Goal: Information Seeking & Learning: Check status

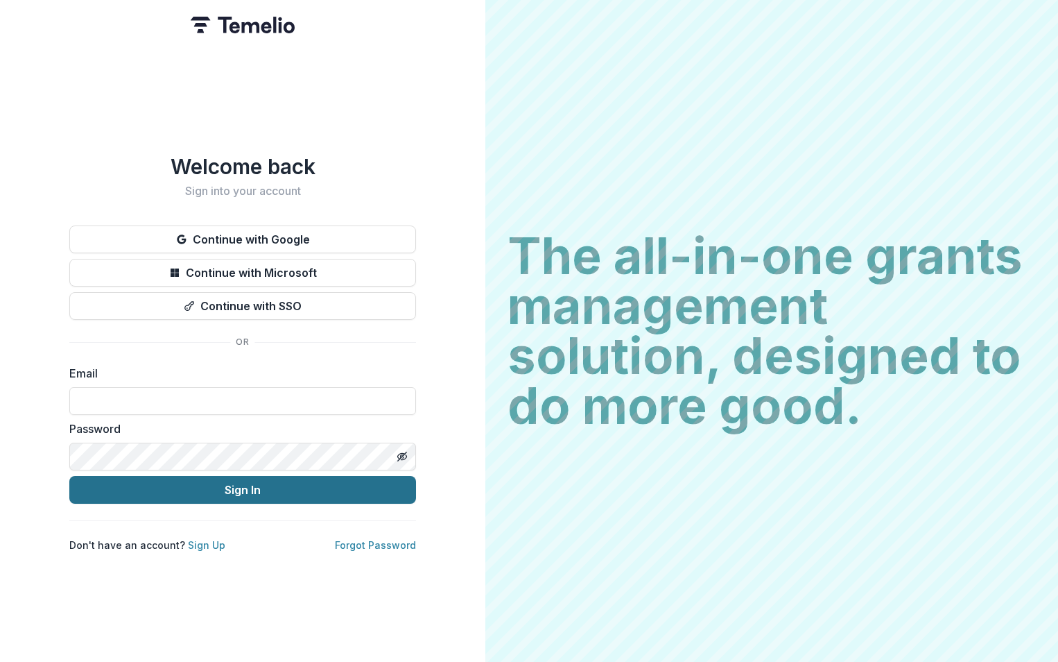
type input "**********"
click at [209, 481] on button "Sign In" at bounding box center [242, 490] width 347 height 28
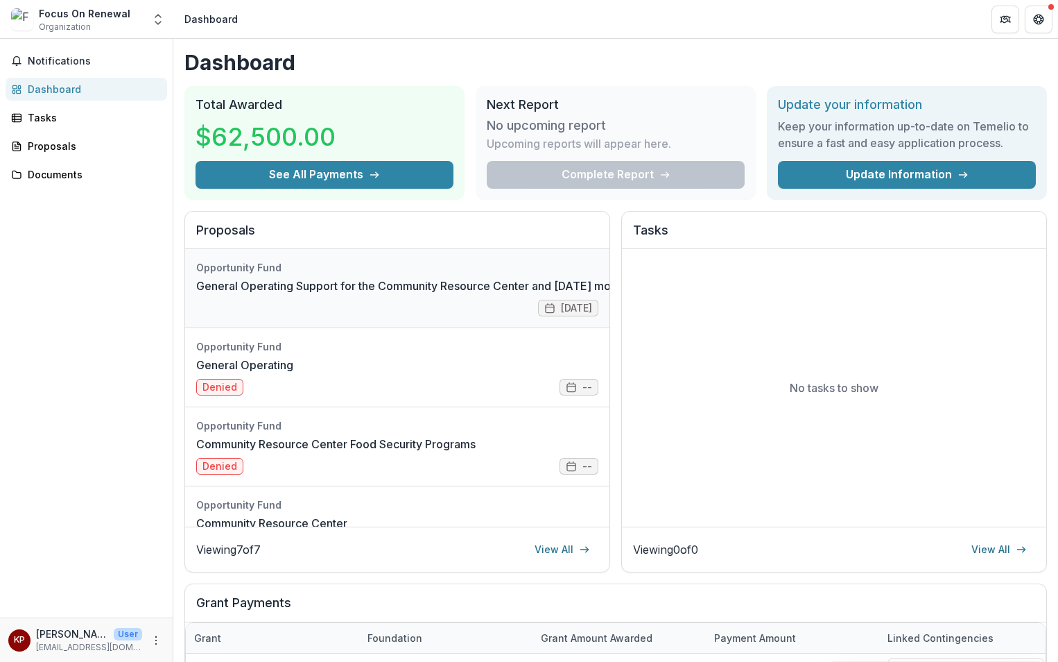
click at [296, 294] on link "General Operating Support for the Community Resource Center and [DATE] morning …" at bounding box center [465, 285] width 539 height 17
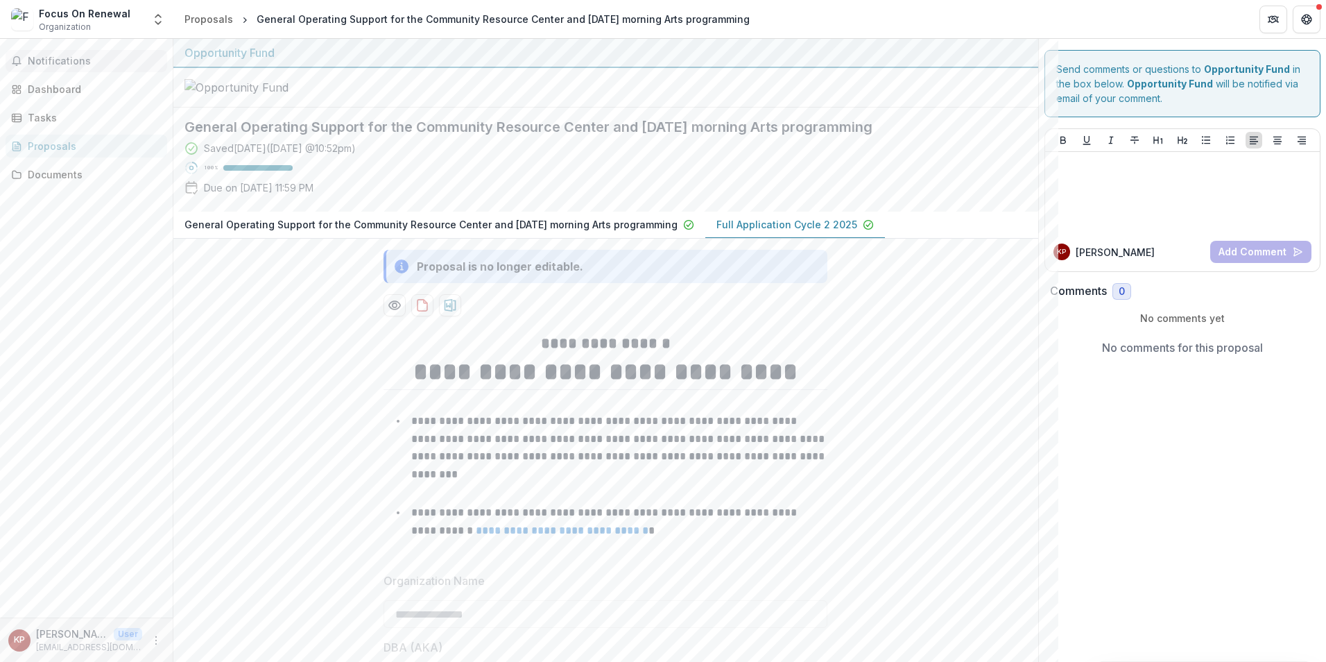
click at [55, 53] on button "Notifications" at bounding box center [87, 61] width 162 height 22
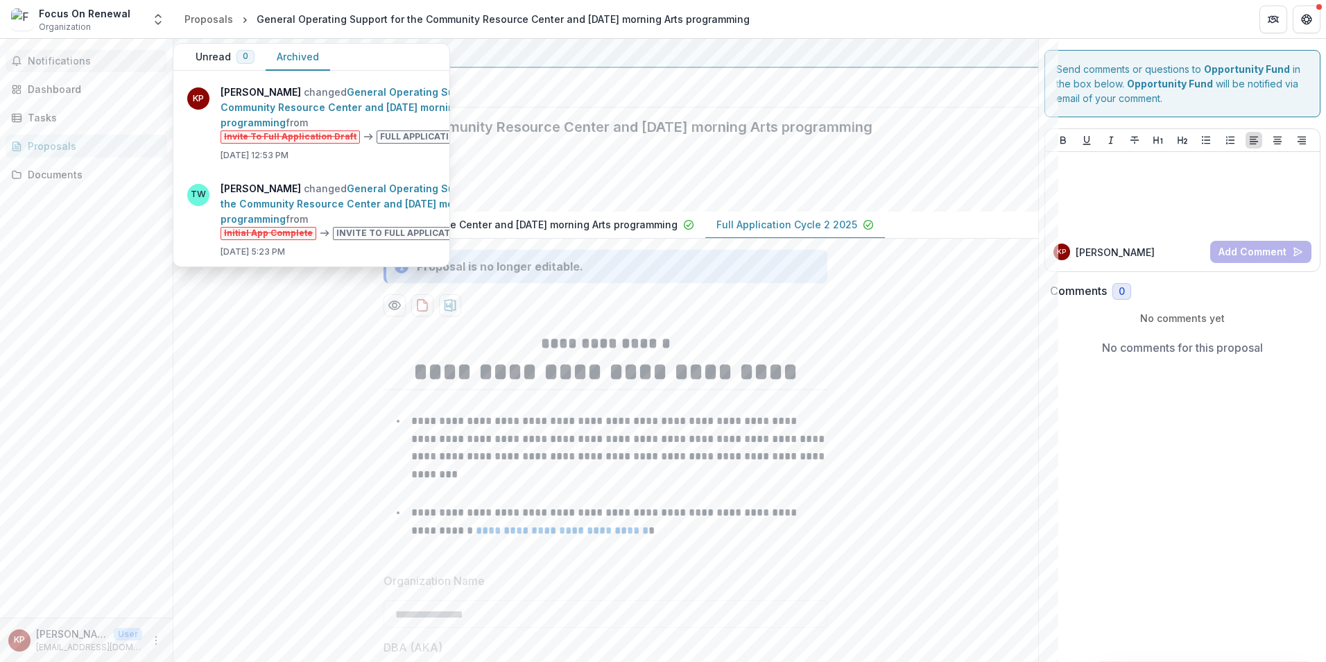
click at [295, 55] on button "Archived" at bounding box center [298, 57] width 64 height 27
click at [311, 101] on link "General Operating Support for the Community Resource Center and [DATE] morning …" at bounding box center [369, 107] width 296 height 42
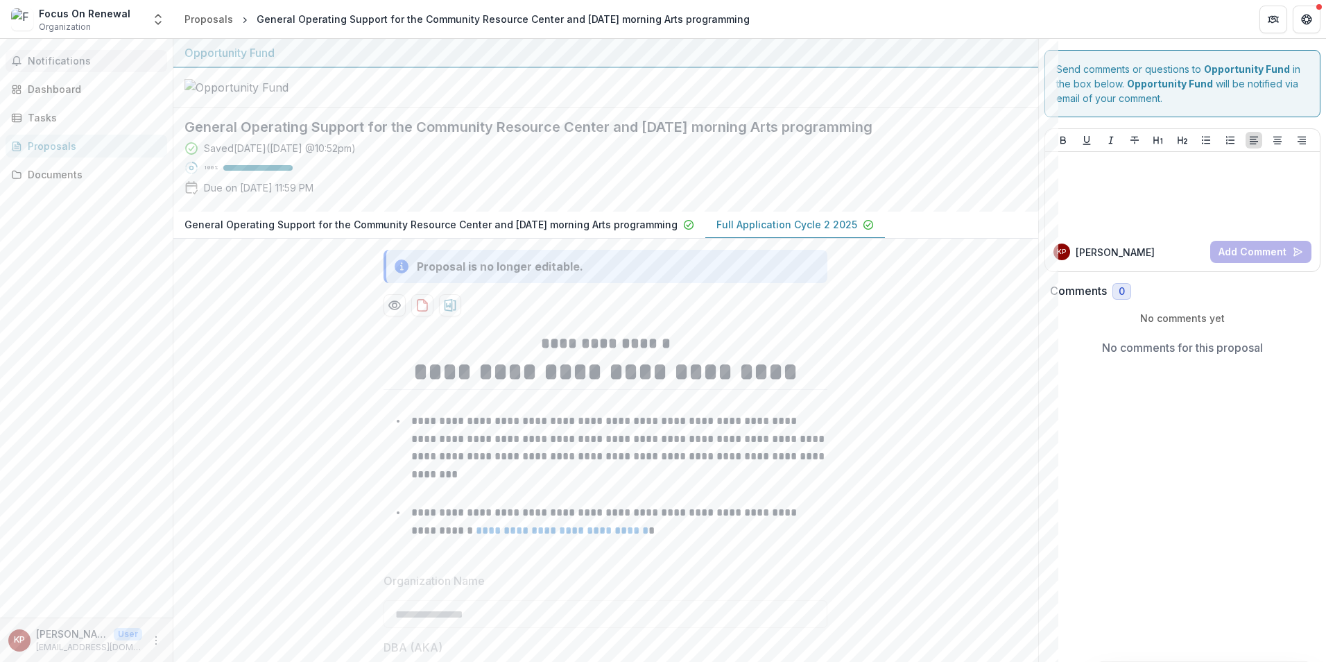
click at [58, 57] on span "Notifications" at bounding box center [95, 61] width 134 height 12
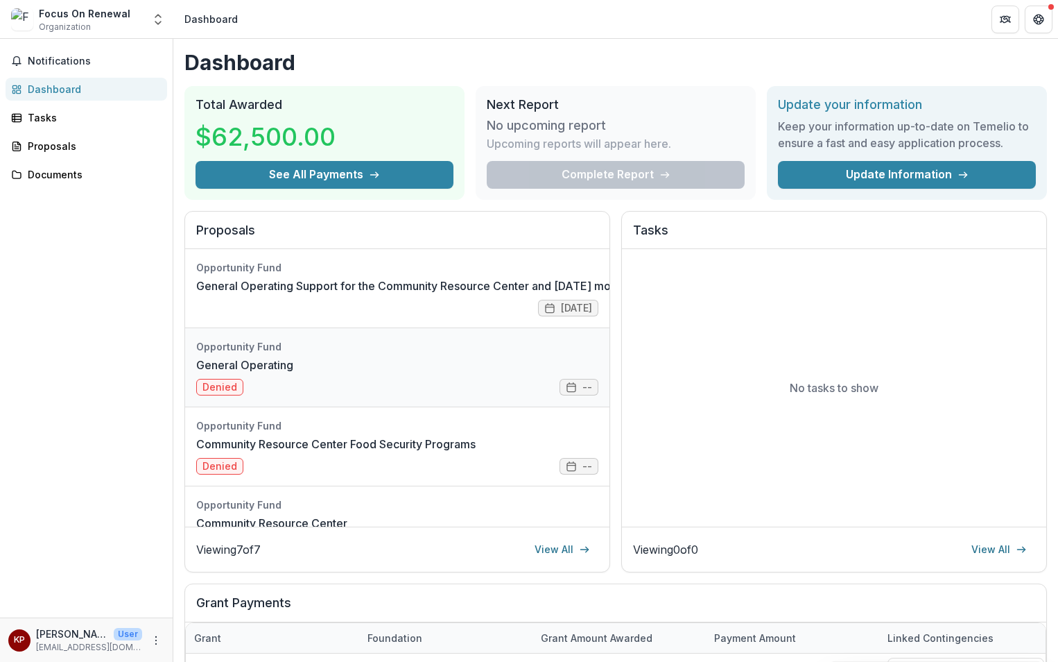
click at [293, 356] on link "General Operating" at bounding box center [244, 364] width 97 height 17
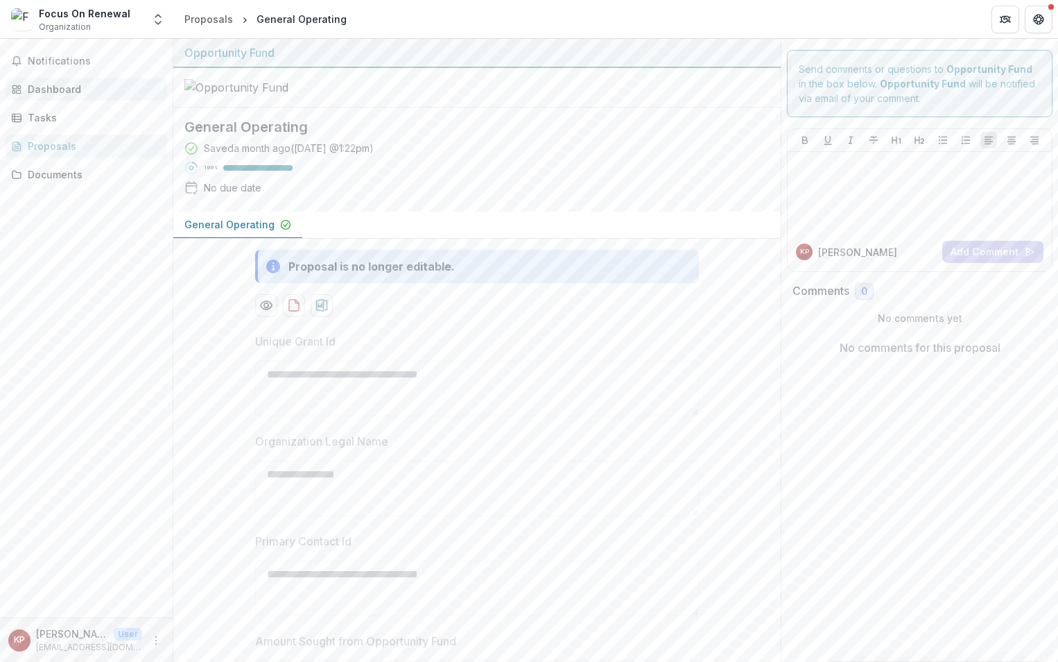
click at [31, 92] on div "Dashboard" at bounding box center [92, 89] width 128 height 15
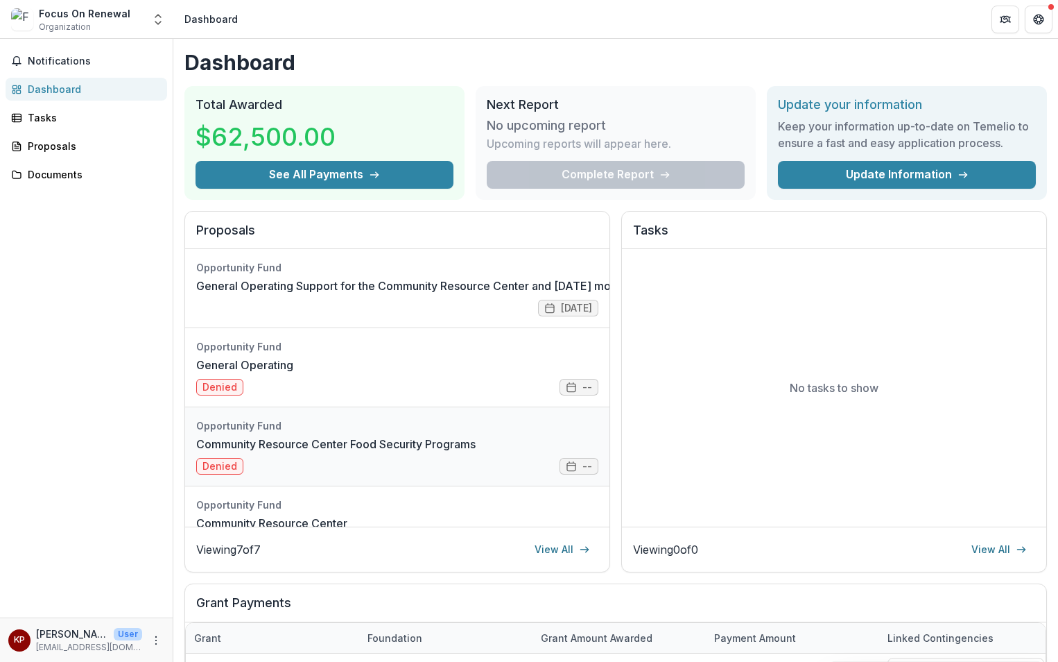
click at [372, 452] on link "Community Resource Center Food Security Programs" at bounding box center [335, 443] width 279 height 17
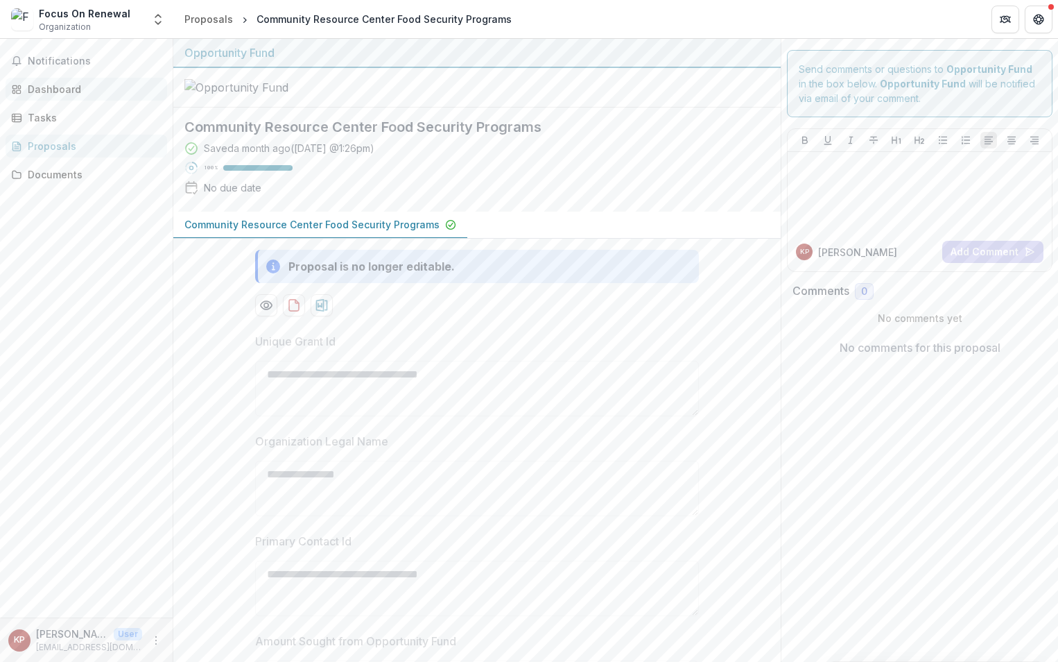
click at [90, 87] on div "Dashboard" at bounding box center [92, 89] width 128 height 15
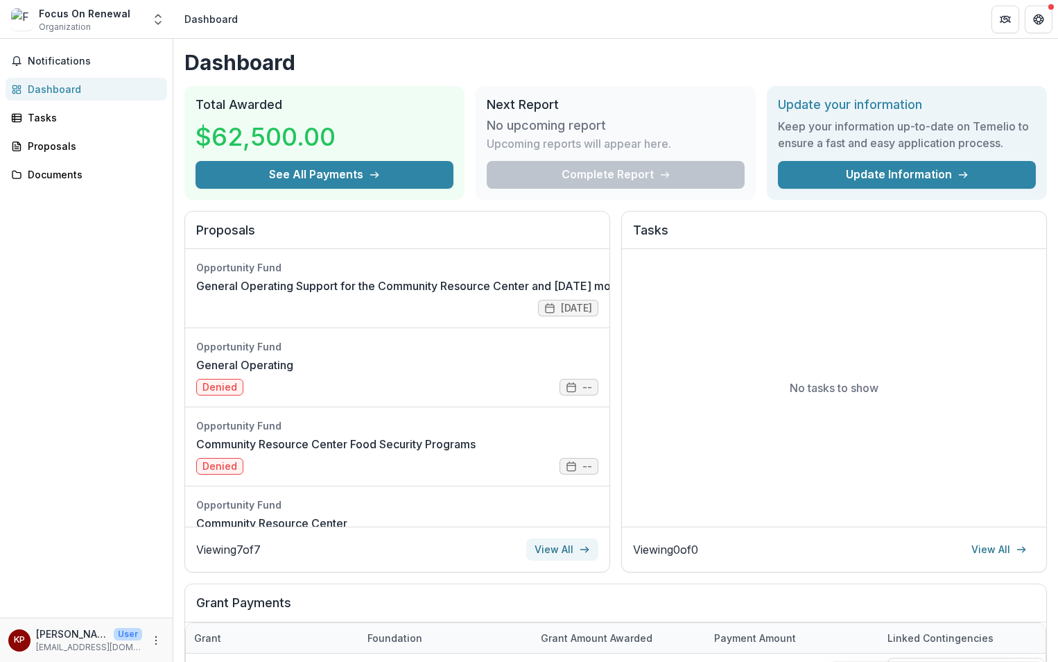
click at [546, 555] on link "View All" at bounding box center [562, 549] width 72 height 22
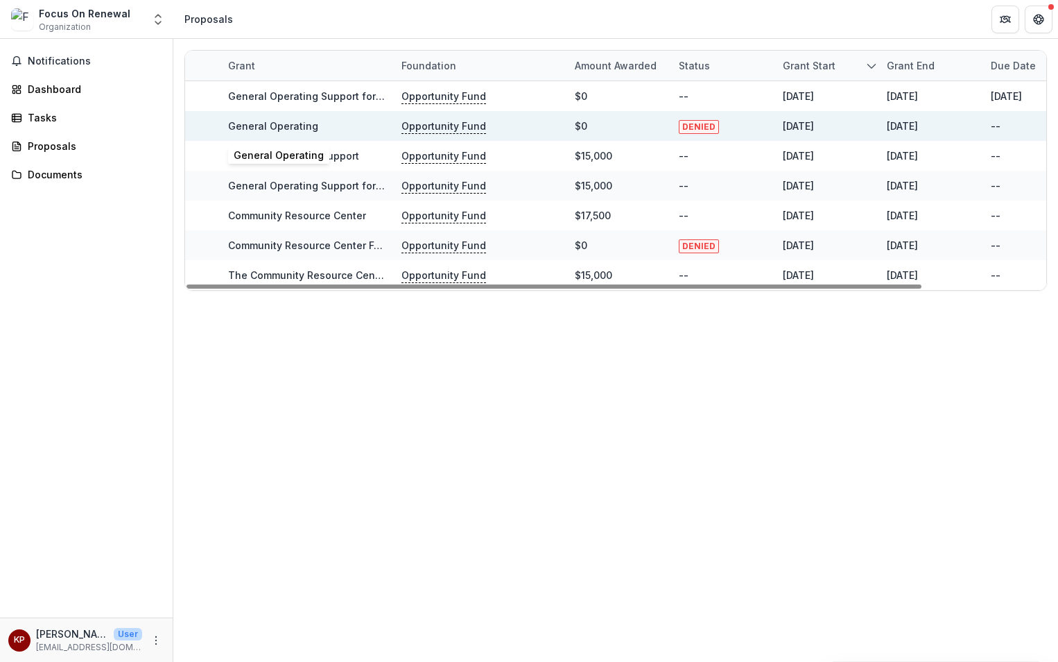
click at [294, 124] on link "General Operating" at bounding box center [273, 126] width 90 height 12
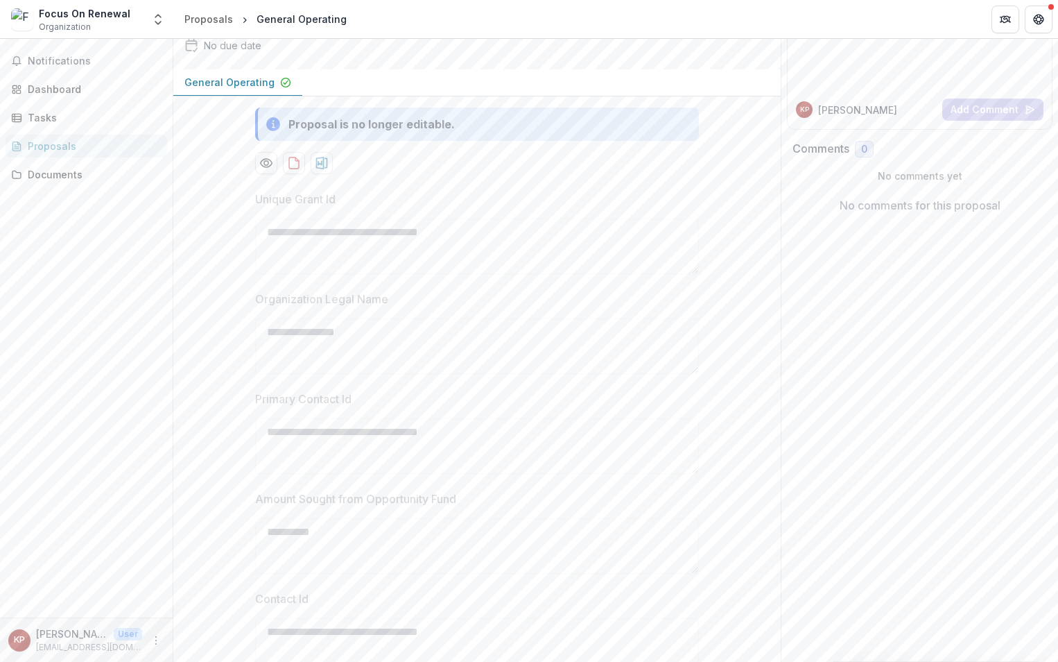
scroll to position [69, 0]
